Goal: Register for event/course

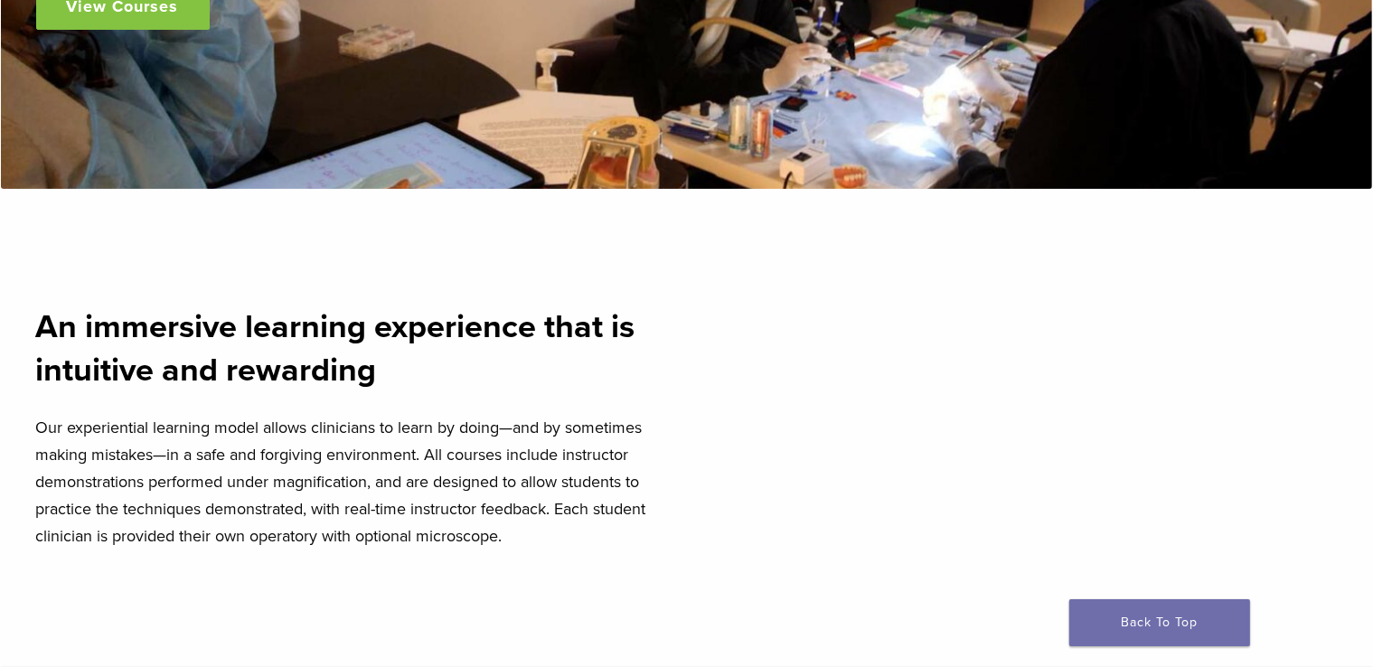
scroll to position [271, 0]
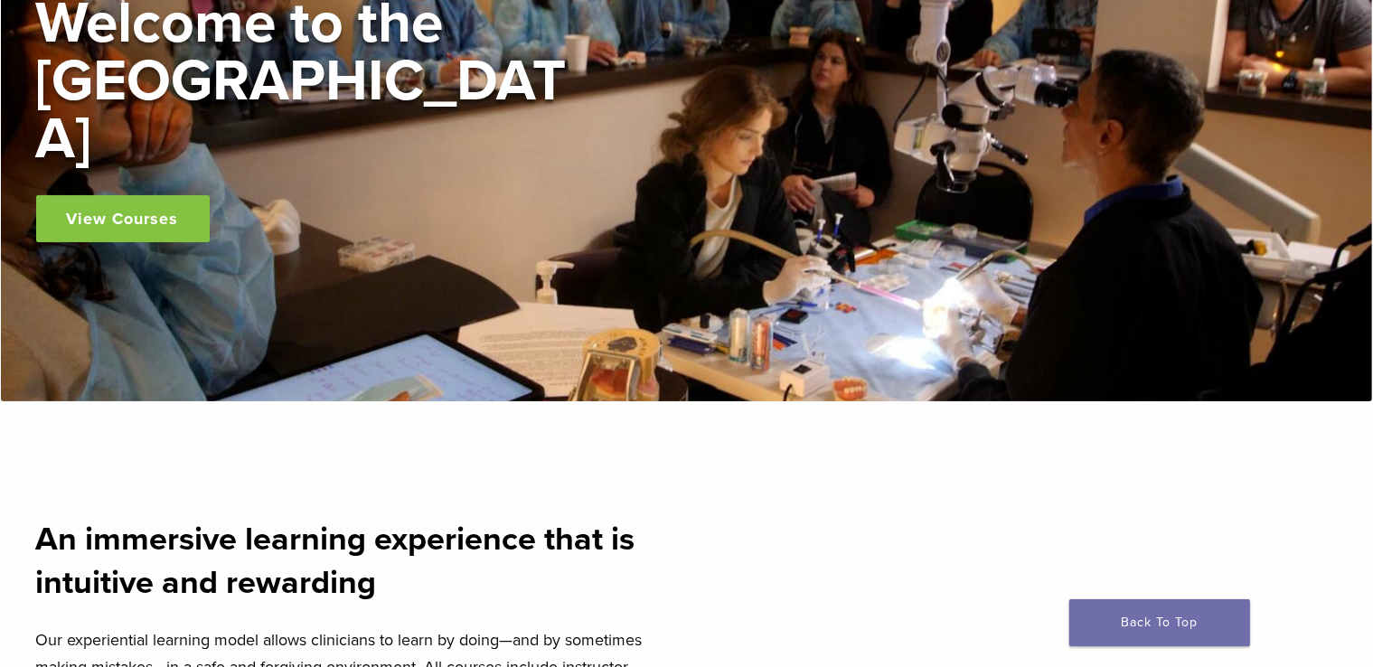
click at [192, 195] on link "View Courses" at bounding box center [123, 218] width 174 height 47
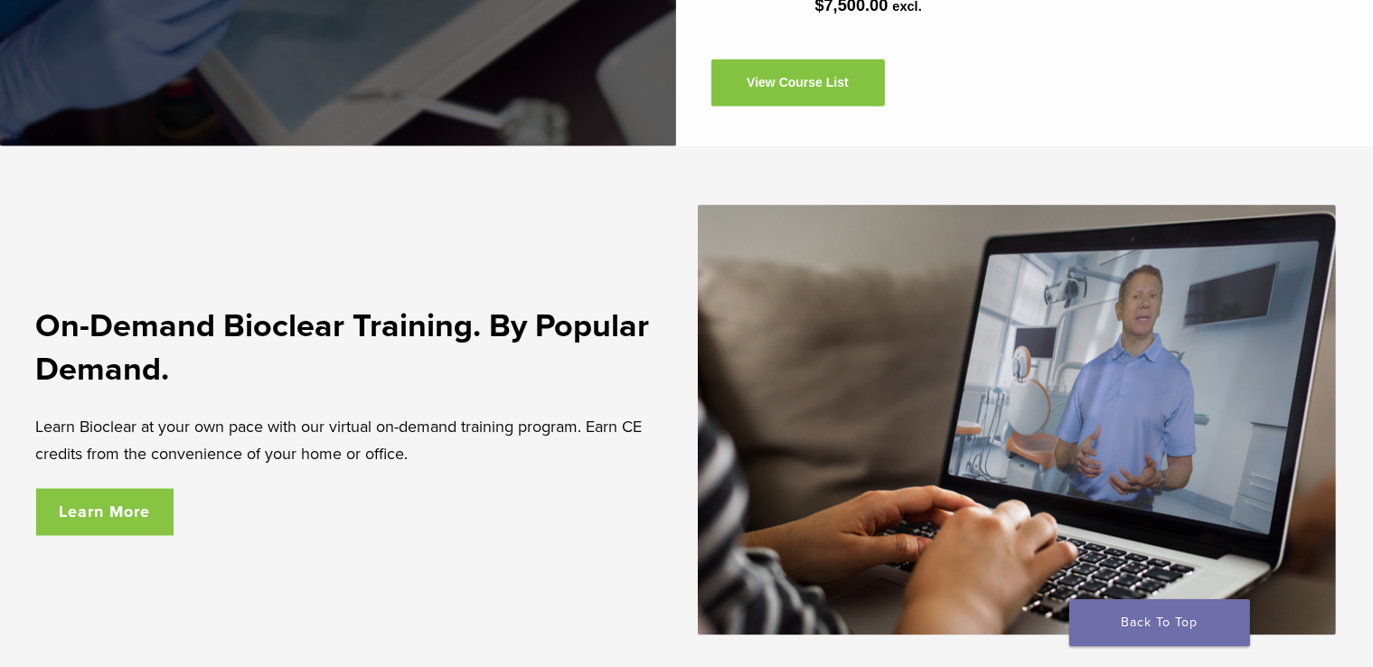
scroll to position [2983, 0]
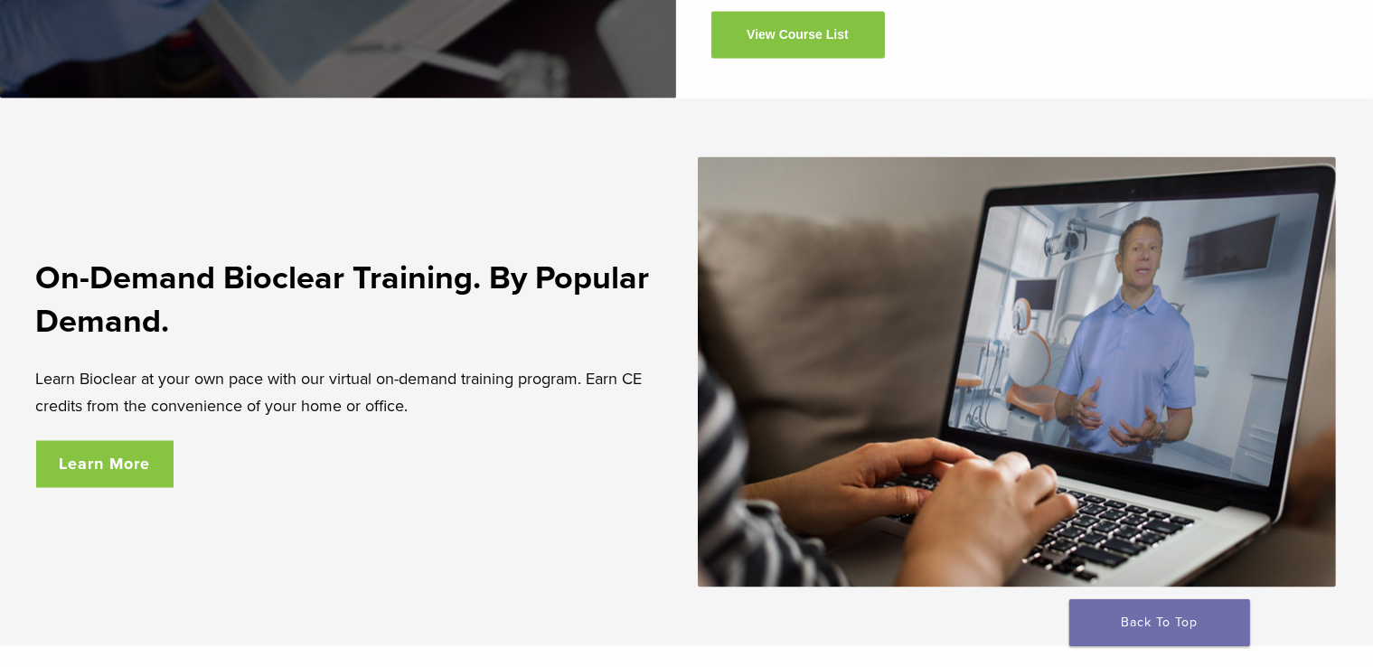
click at [146, 473] on link "Learn More" at bounding box center [105, 464] width 138 height 47
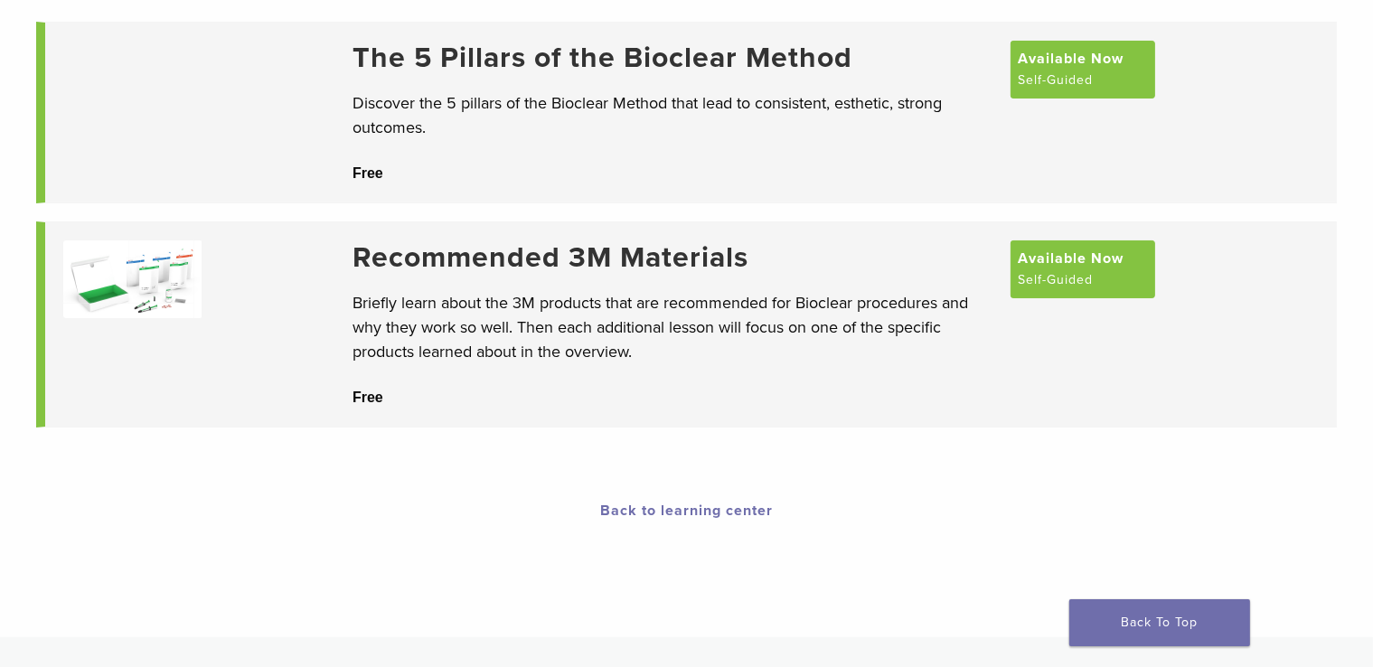
scroll to position [181, 0]
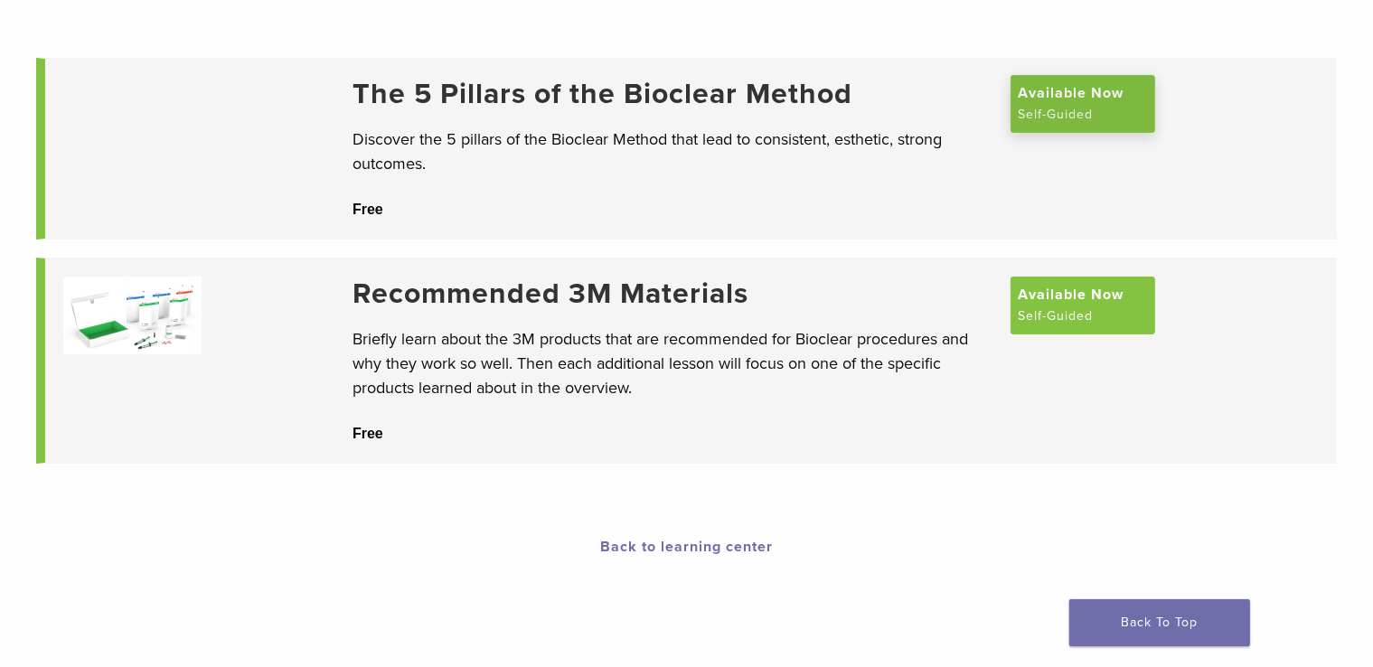
click at [1079, 104] on span "Available Now" at bounding box center [1071, 93] width 106 height 22
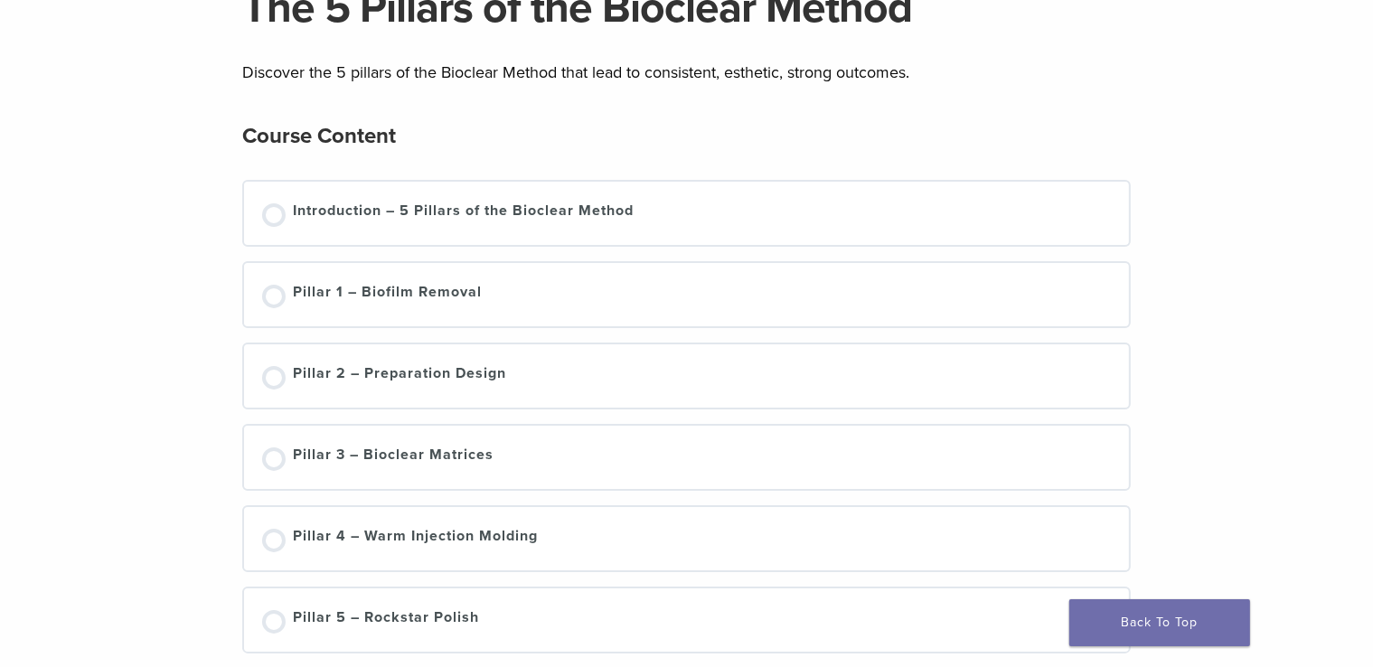
scroll to position [181, 0]
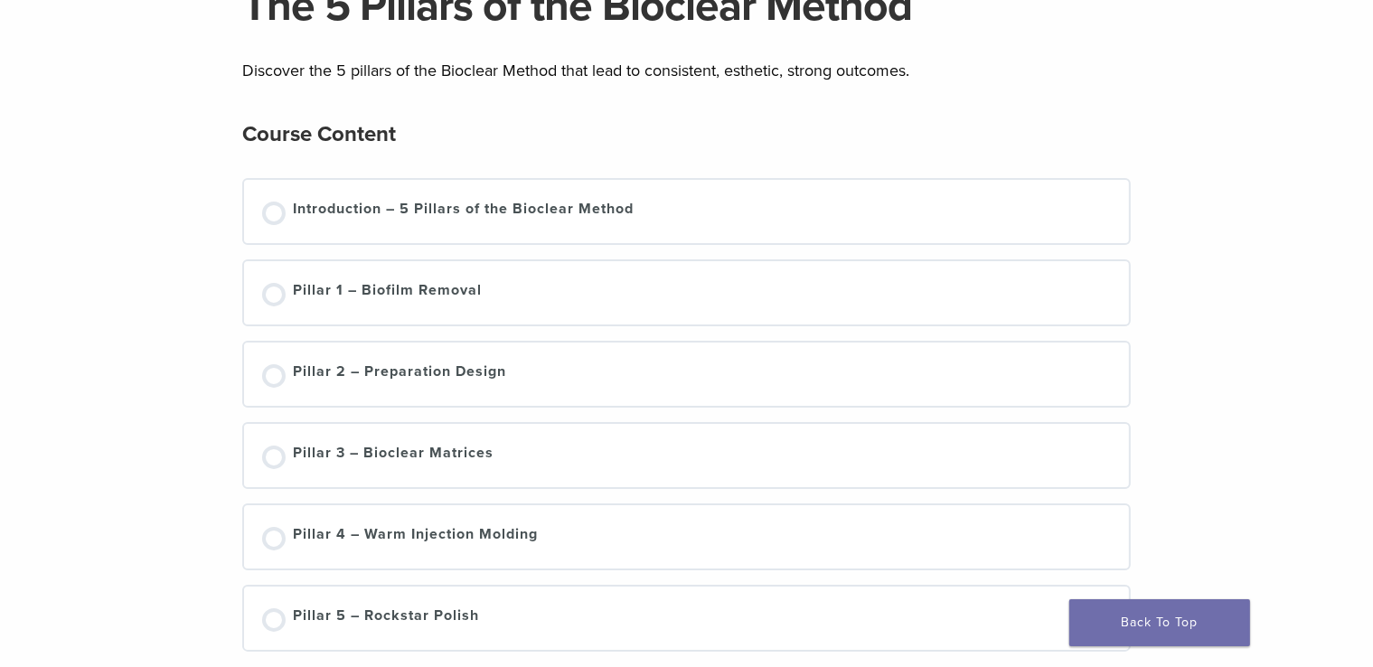
click at [882, 226] on div "Introduction – 5 Pillars of the Bioclear Method" at bounding box center [686, 211] width 885 height 63
click at [282, 214] on div at bounding box center [274, 214] width 24 height 24
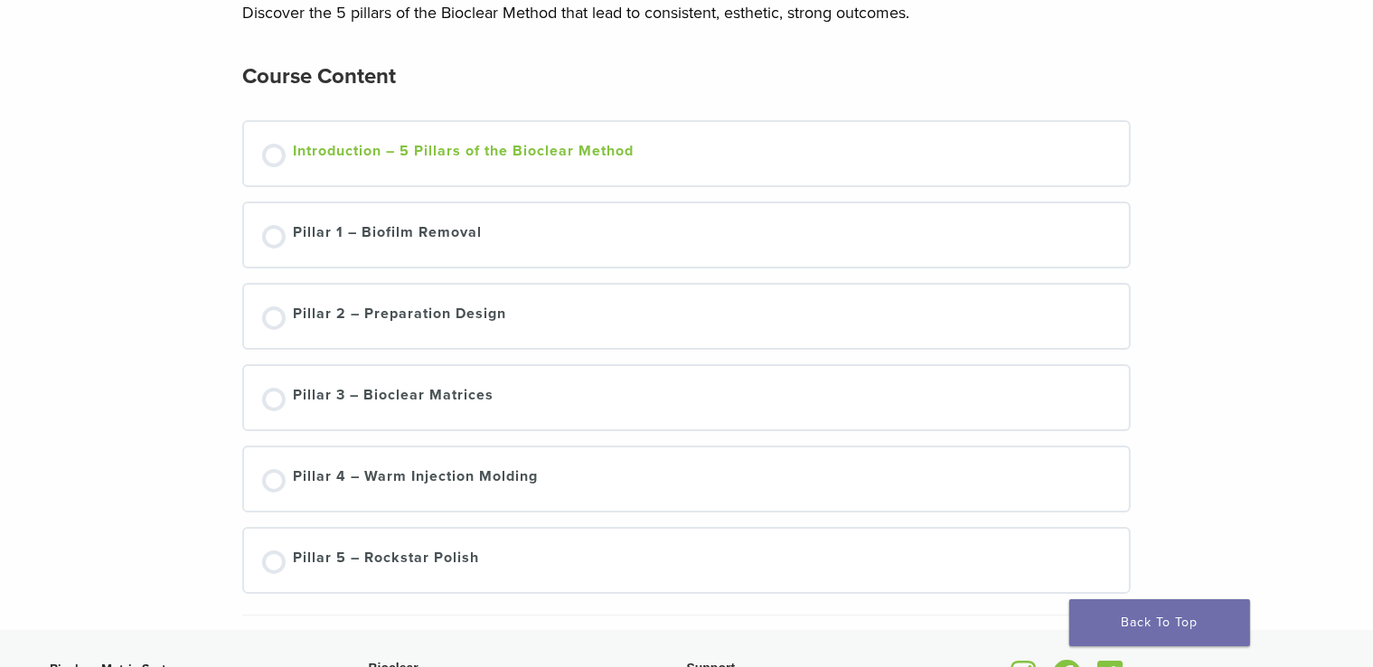
scroll to position [271, 0]
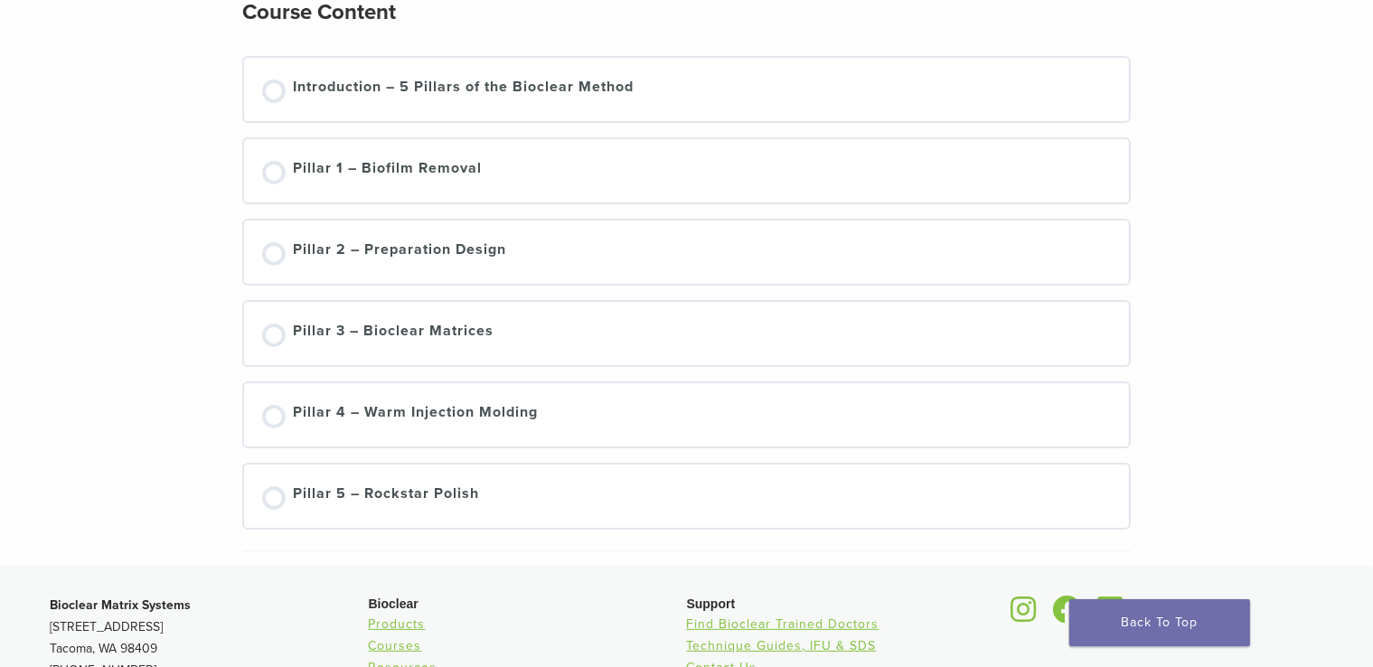
scroll to position [271, 0]
